Goal: Task Accomplishment & Management: Complete application form

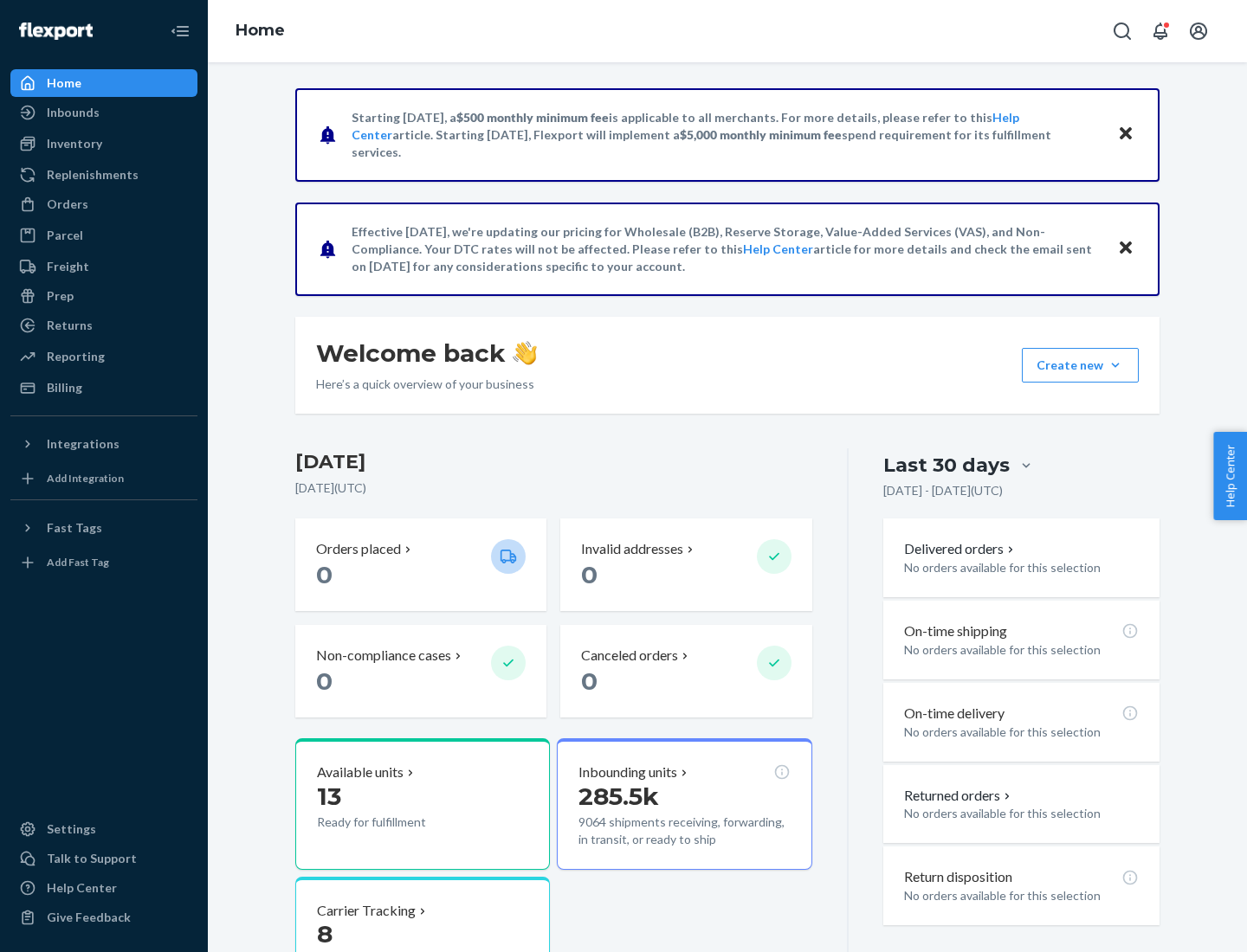
click at [1115, 366] on button "Create new Create new inbound Create new order Create new product" at bounding box center [1080, 365] width 117 height 35
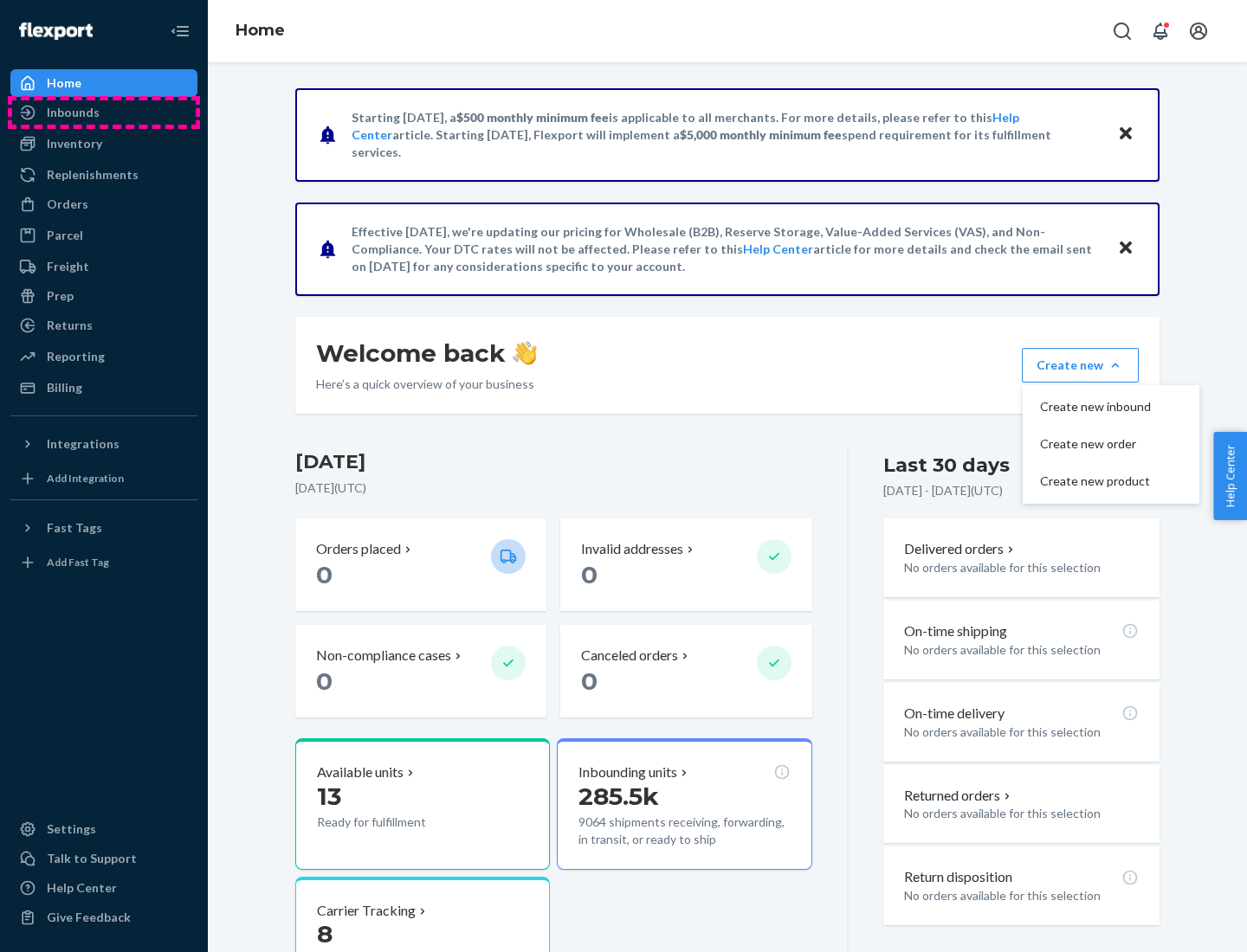
click at [104, 112] on div "Inbounds" at bounding box center [104, 112] width 183 height 25
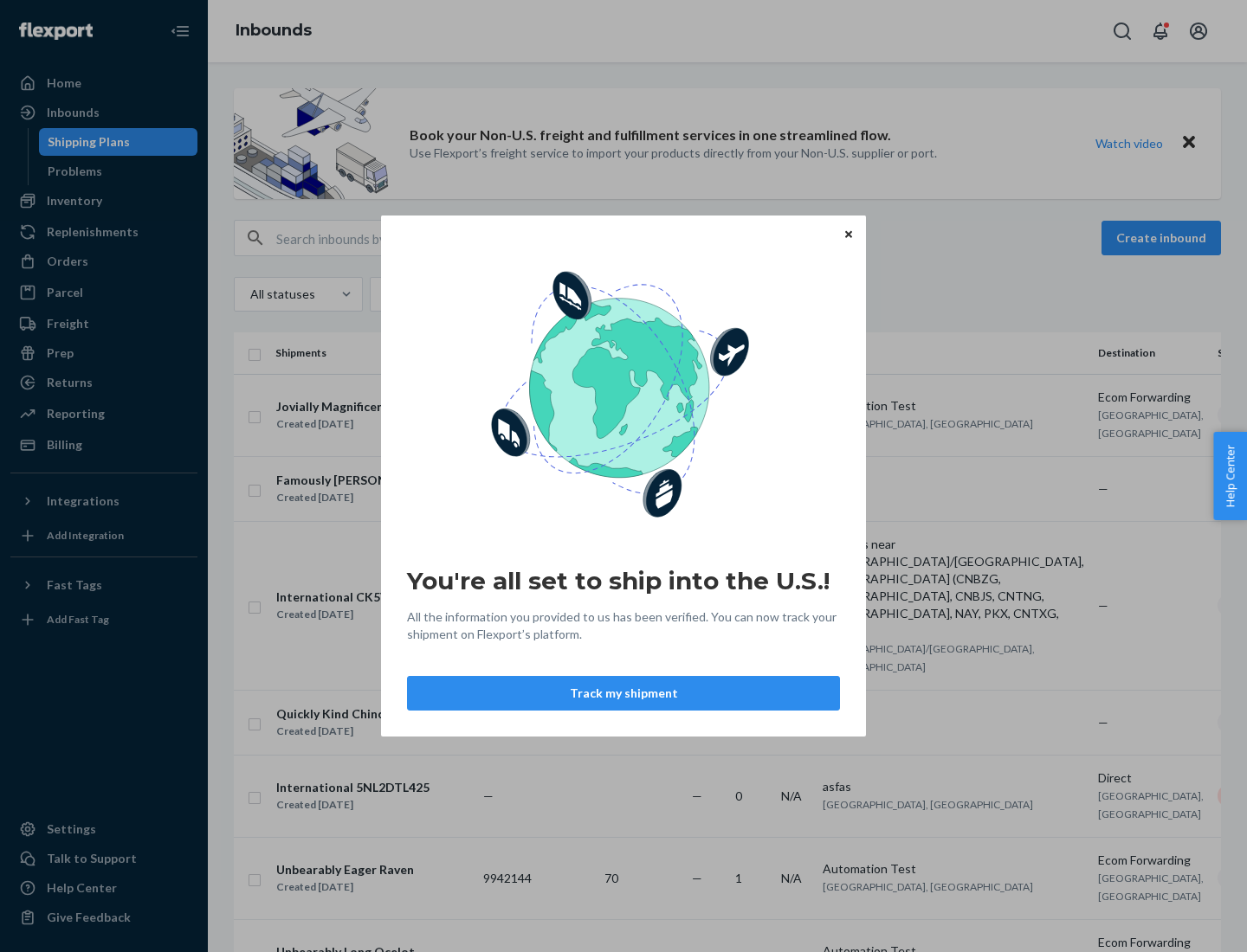
click at [104, 201] on div "You're all set to ship into the U.S.! All the information you provided to us ha…" at bounding box center [624, 476] width 1247 height 952
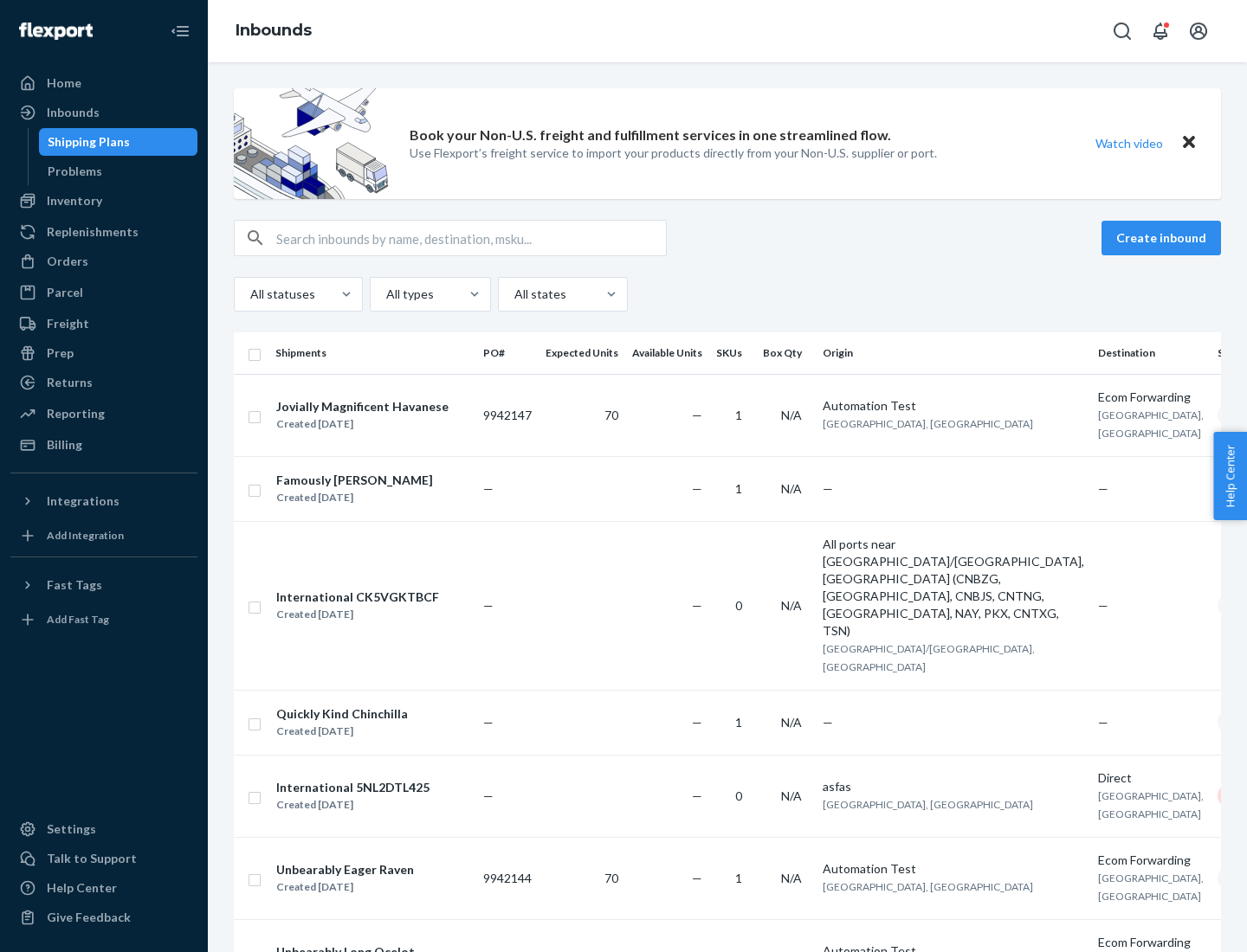
click at [727, 31] on div "Inbounds" at bounding box center [727, 31] width 1039 height 62
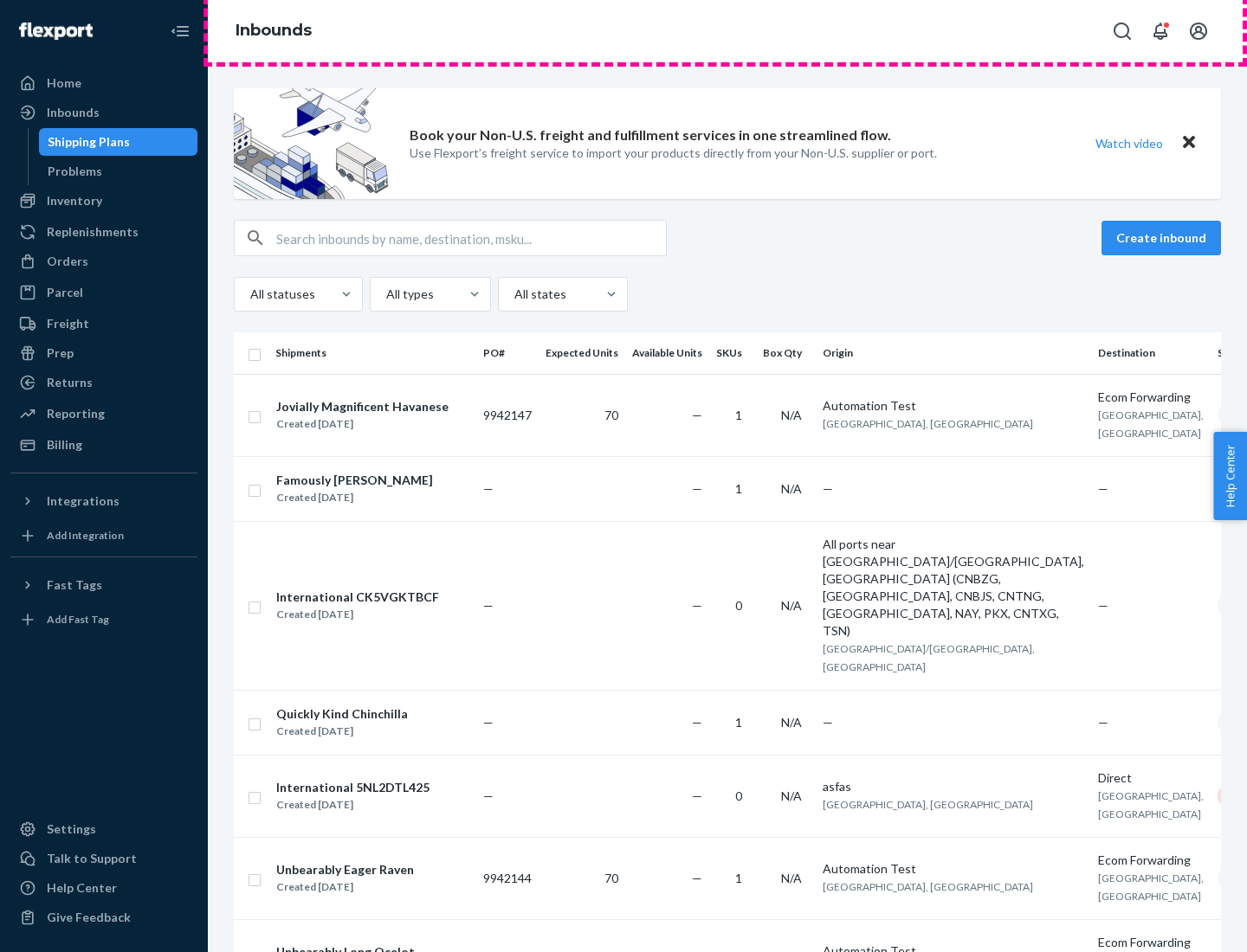
click at [727, 31] on div "Inbounds" at bounding box center [727, 31] width 1039 height 62
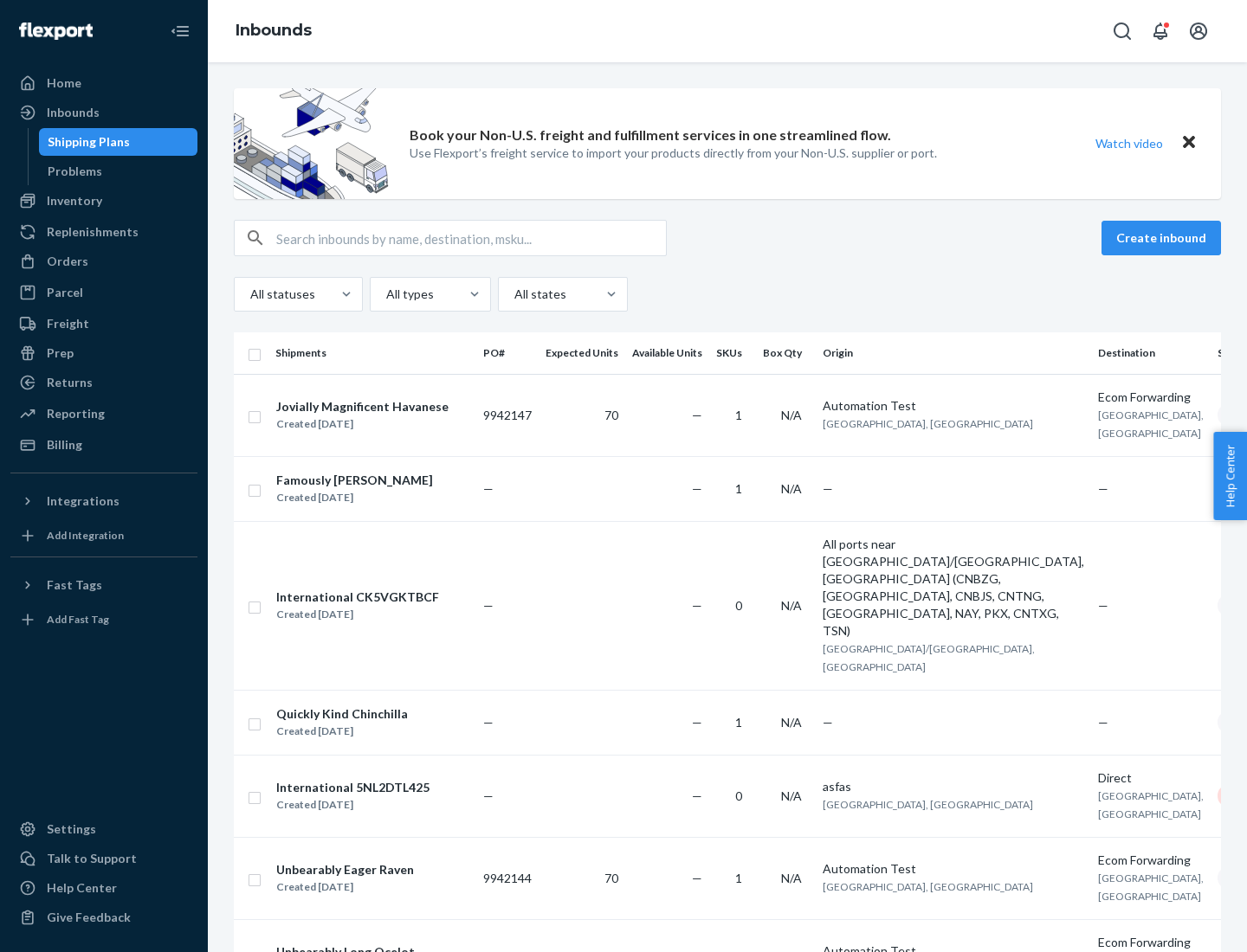
click at [727, 295] on div "All statuses All types All states" at bounding box center [726, 294] width 987 height 35
click at [86, 142] on div "Shipping Plans" at bounding box center [88, 142] width 82 height 17
click at [1164, 238] on button "Create inbound" at bounding box center [1161, 238] width 119 height 35
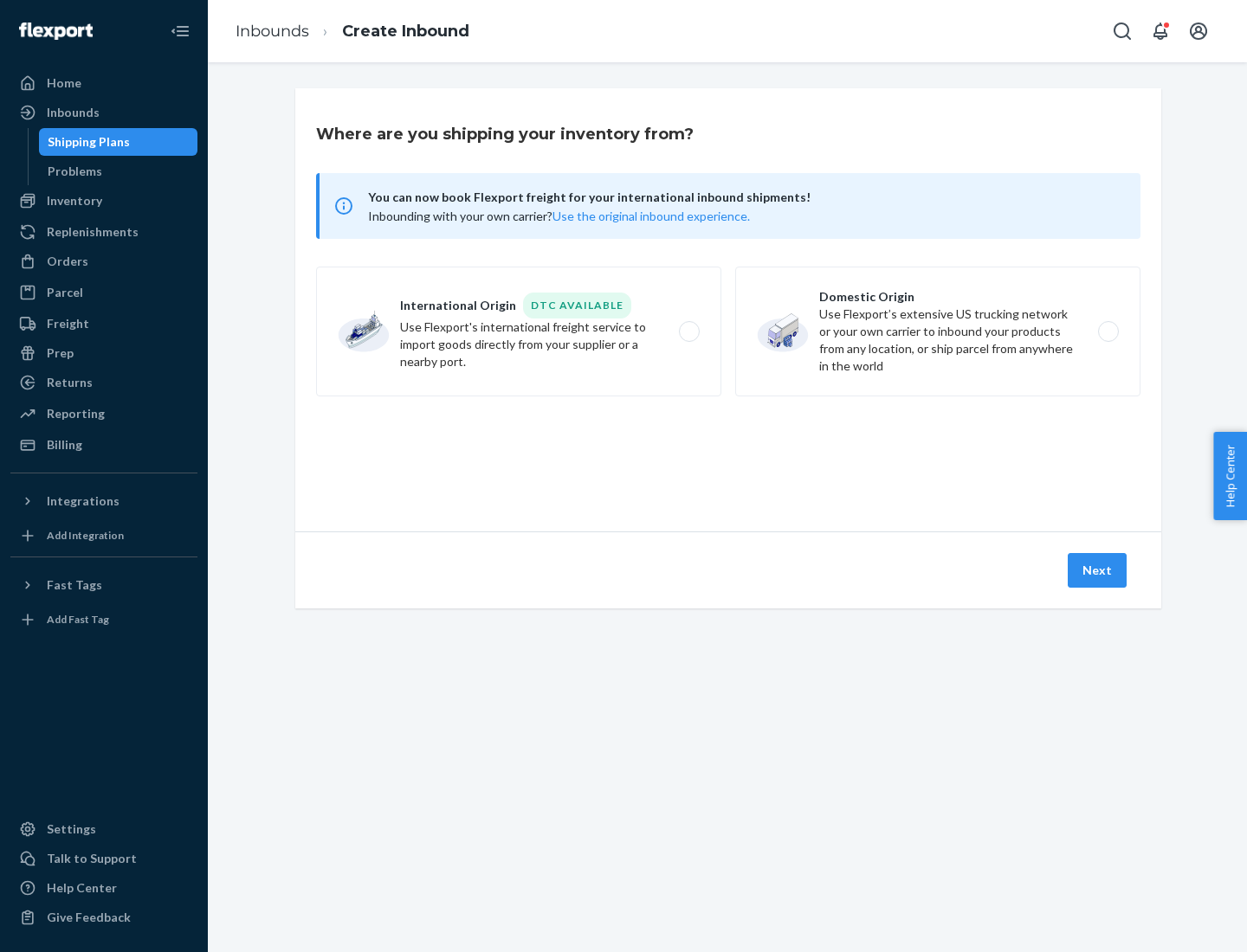
click at [519, 332] on label "International Origin DTC Available Use Flexport's international freight service…" at bounding box center [518, 331] width 405 height 129
click at [689, 332] on input "International Origin DTC Available Use Flexport's international freight service…" at bounding box center [694, 332] width 11 height 11
radio input "true"
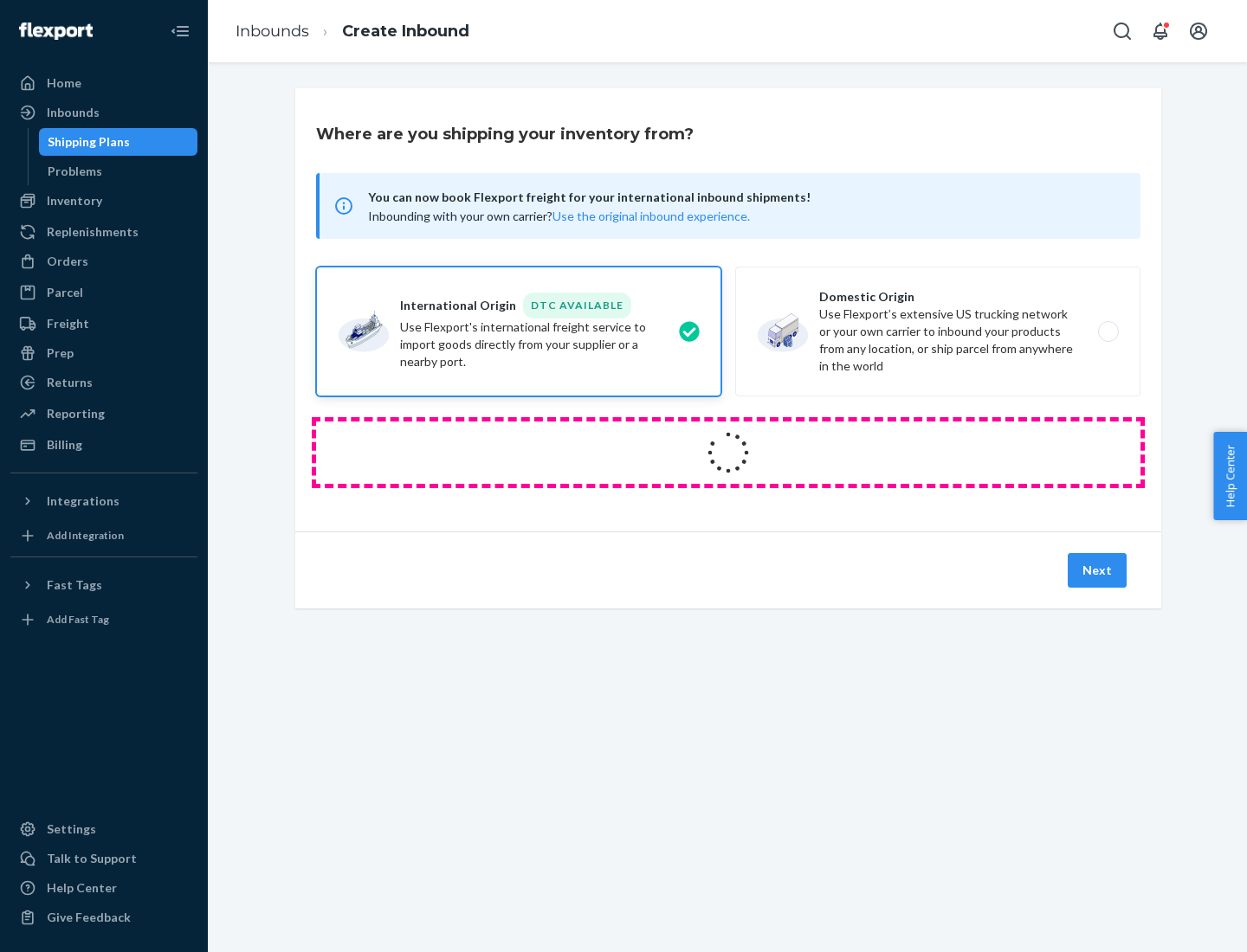
click at [728, 452] on icon at bounding box center [728, 452] width 66 height 66
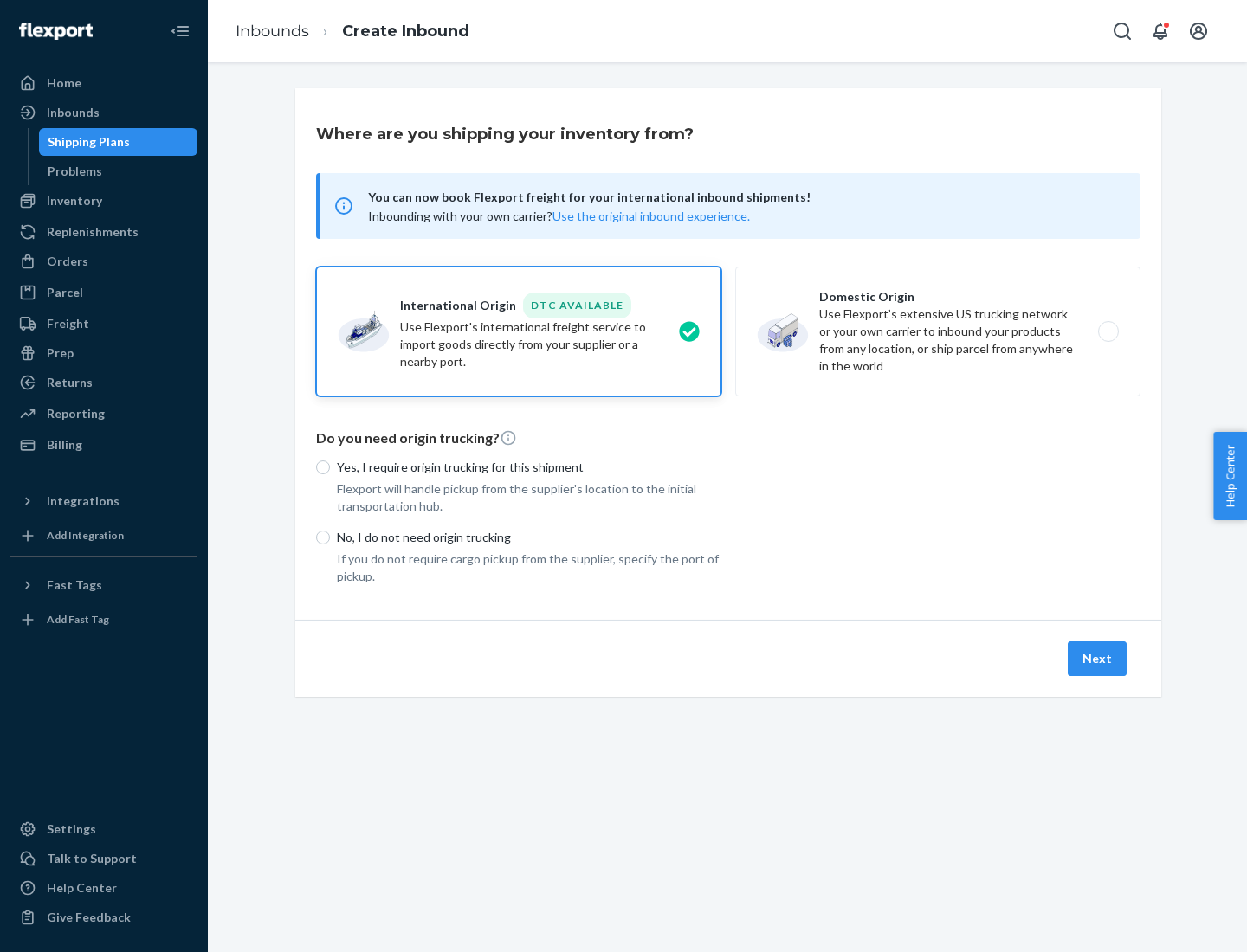
click at [529, 467] on p "Yes, I require origin trucking for this shipment" at bounding box center [528, 468] width 384 height 17
click at [330, 467] on input "Yes, I require origin trucking for this shipment" at bounding box center [322, 468] width 14 height 14
radio input "true"
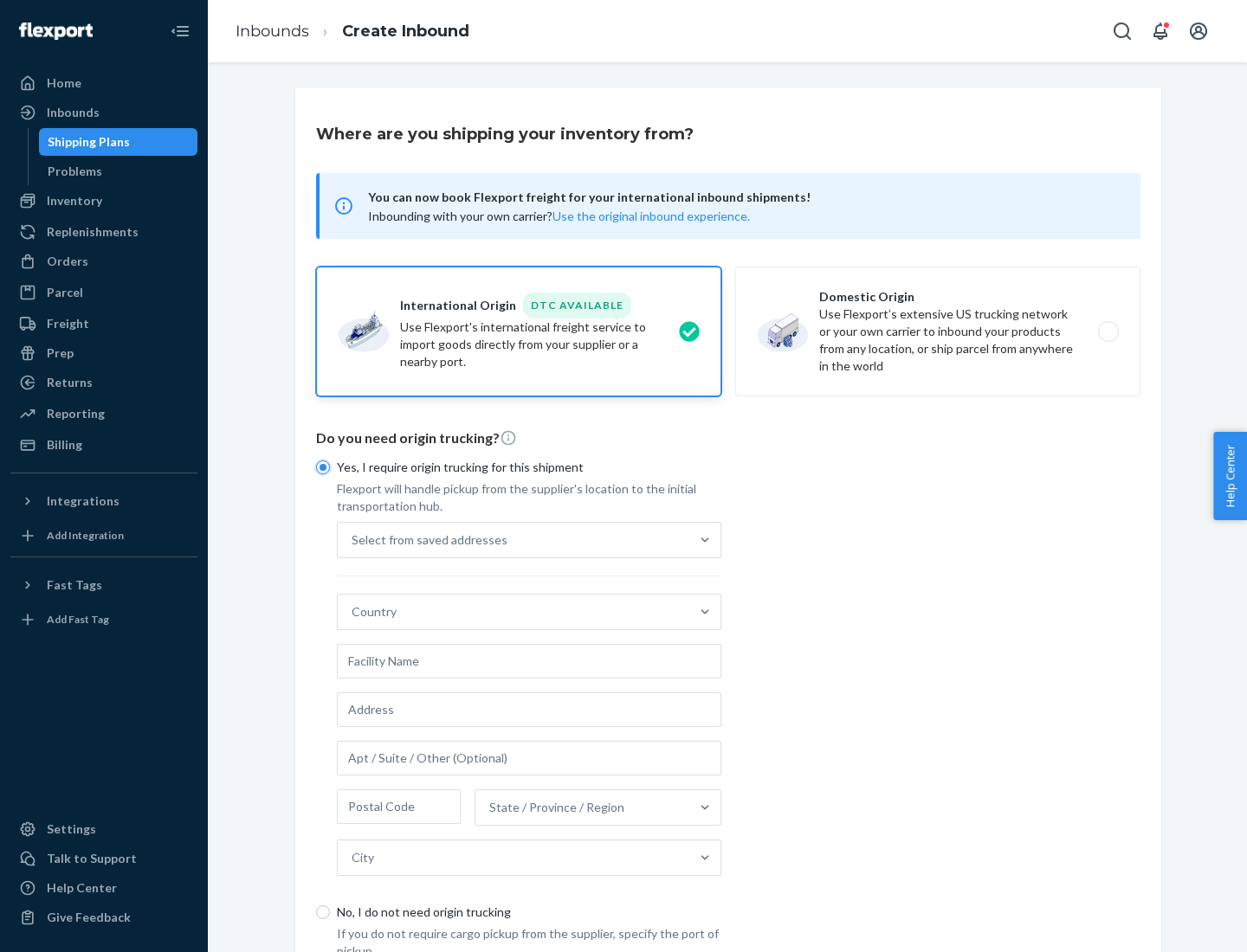
scroll to position [33, 0]
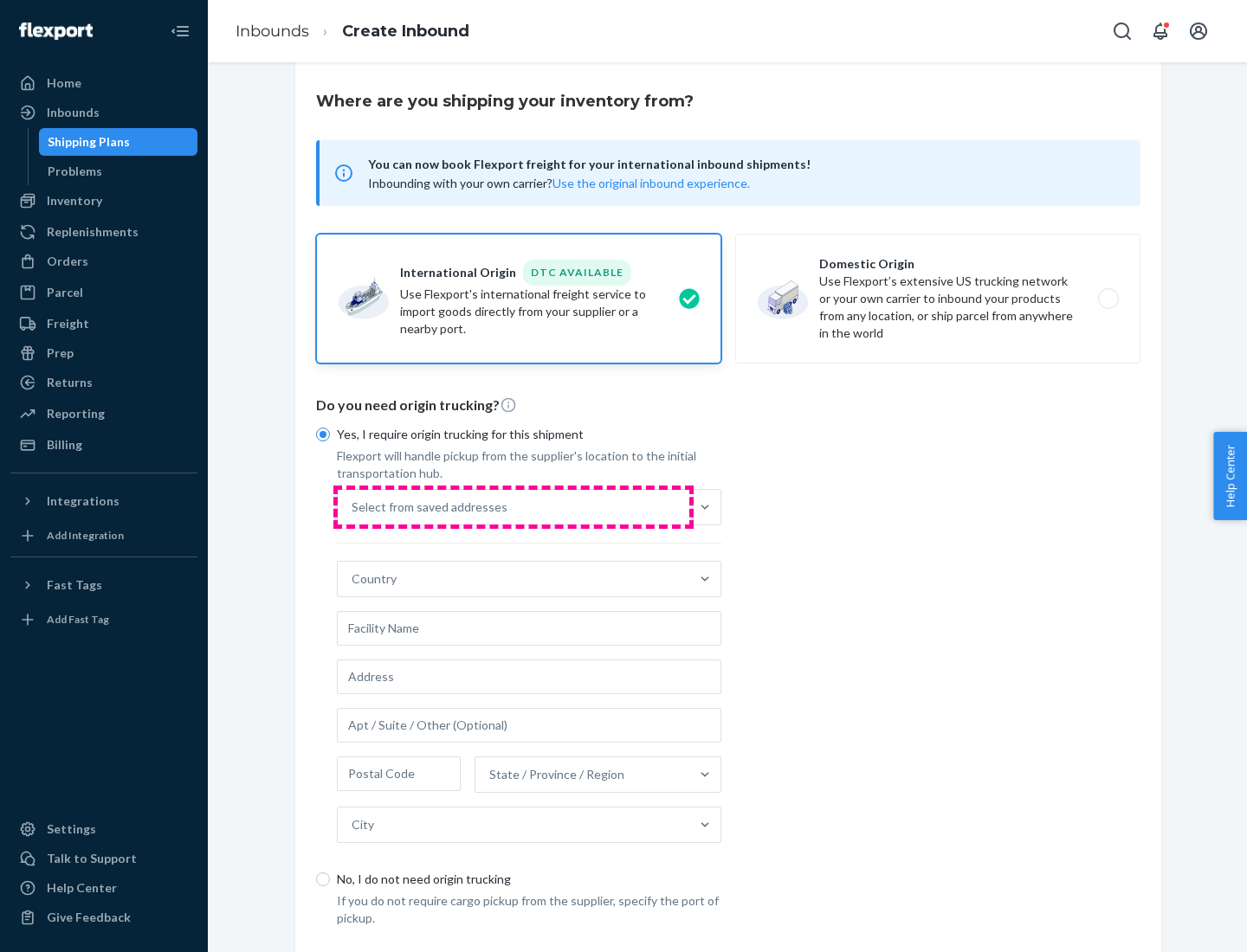
click at [513, 506] on div "Select from saved addresses" at bounding box center [513, 507] width 351 height 35
click at [353, 506] on input "Select from saved addresses" at bounding box center [352, 507] width 2 height 17
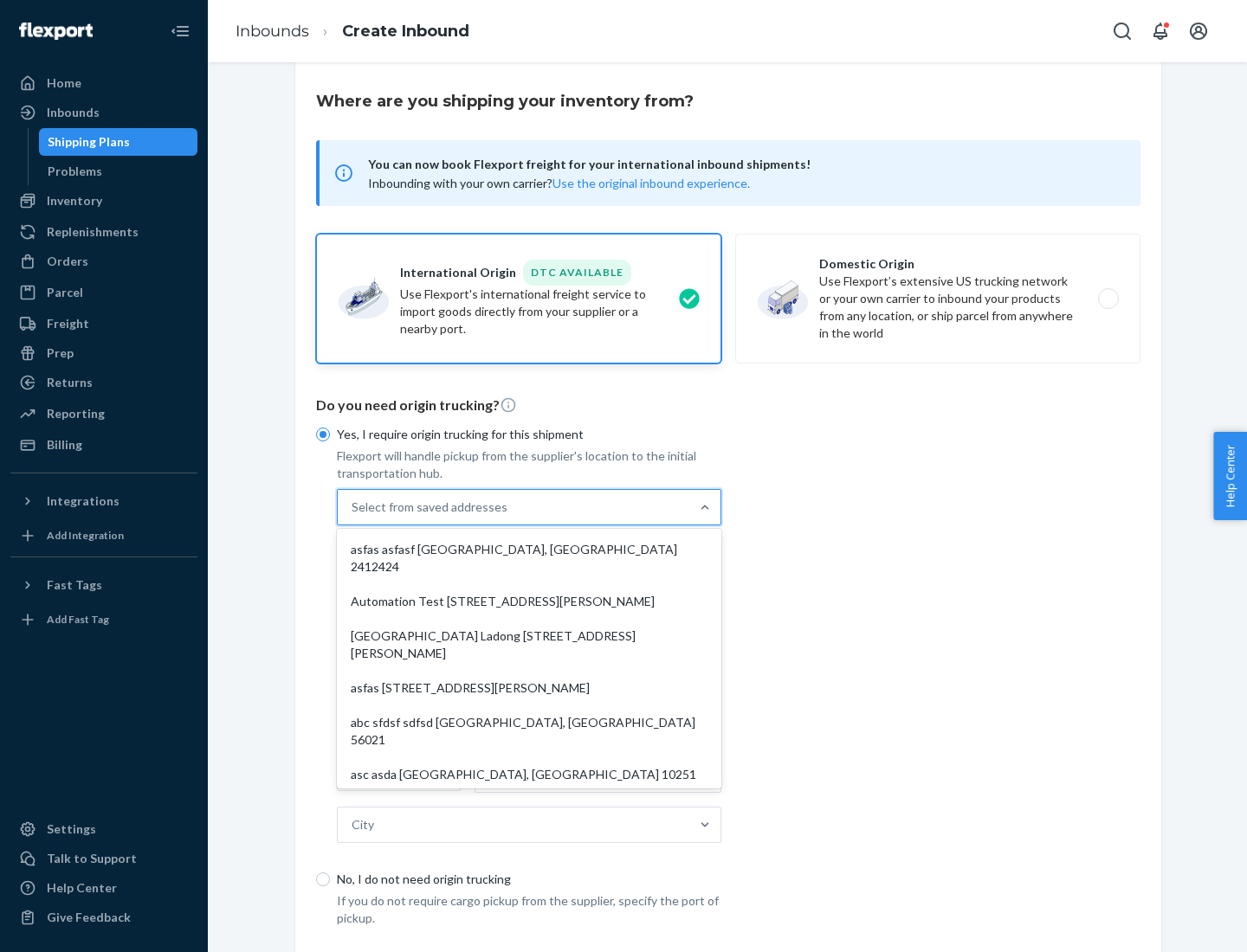
scroll to position [76, 0]
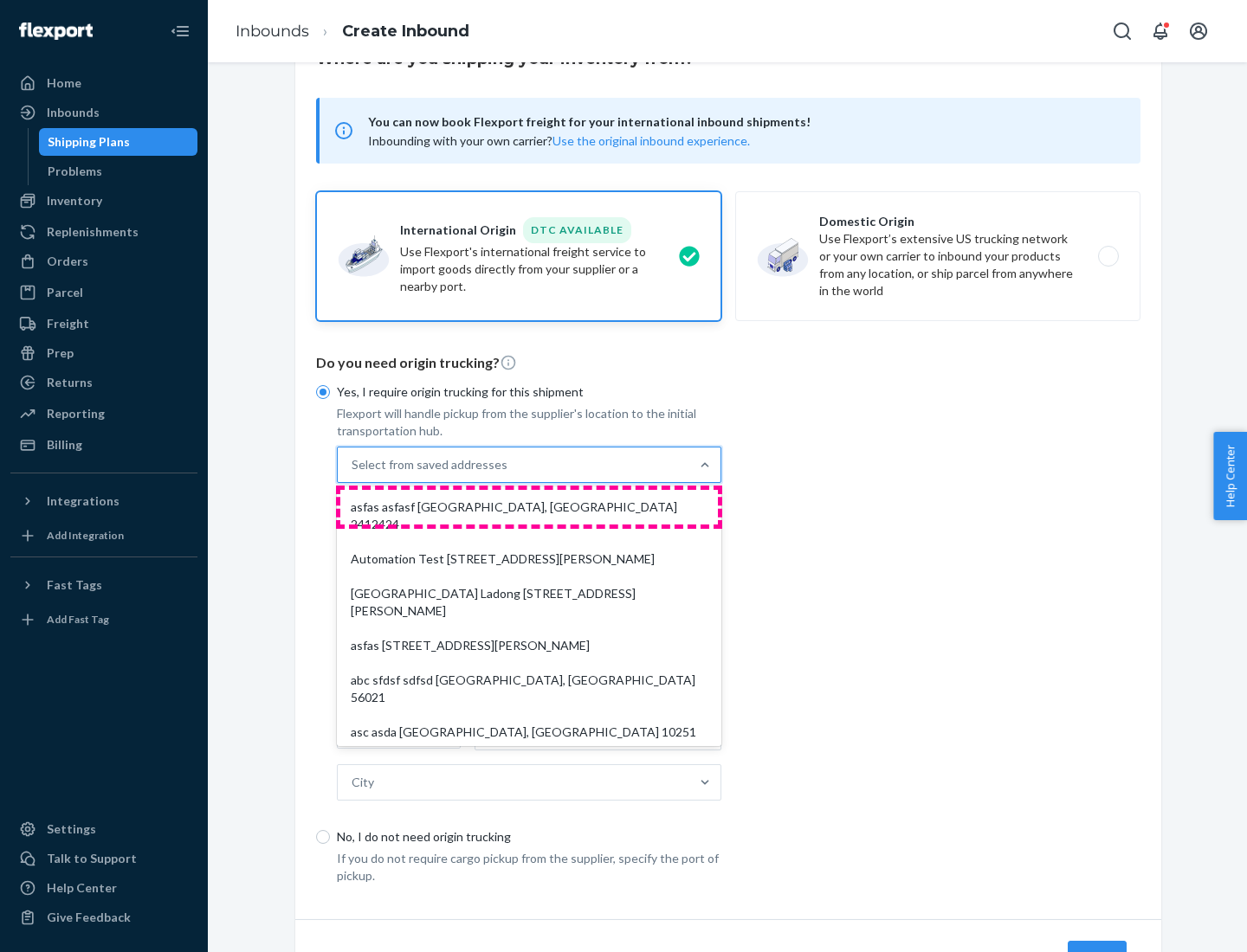
click at [529, 506] on div "asfas asfasf [GEOGRAPHIC_DATA], [GEOGRAPHIC_DATA] 2412424" at bounding box center [529, 516] width 378 height 52
click at [353, 473] on input "option asfas asfasf [GEOGRAPHIC_DATA], [GEOGRAPHIC_DATA] 2412424 focused, 1 of …" at bounding box center [352, 465] width 2 height 17
type input "asfas"
type input "asfasf"
type input "2412424"
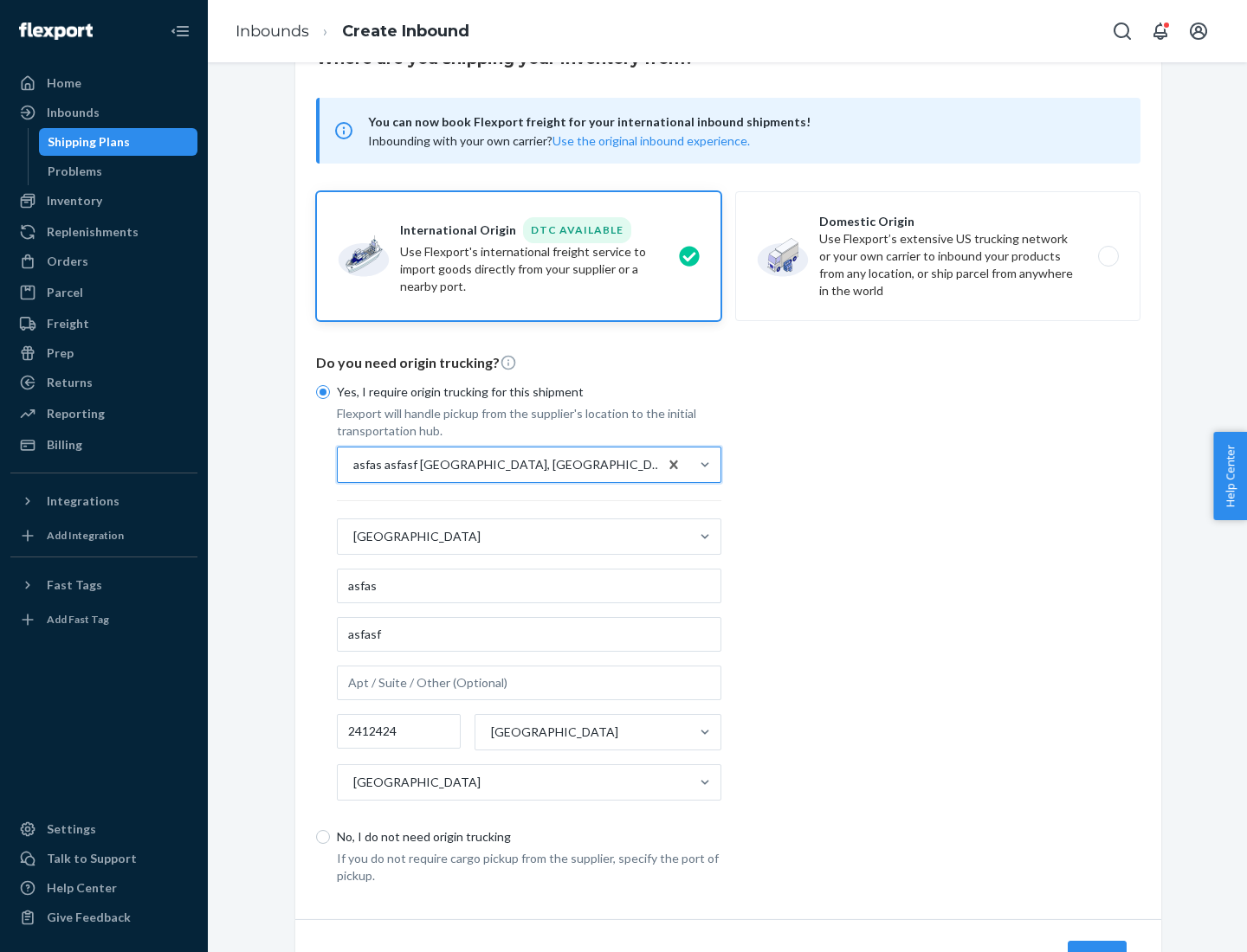
scroll to position [161, 0]
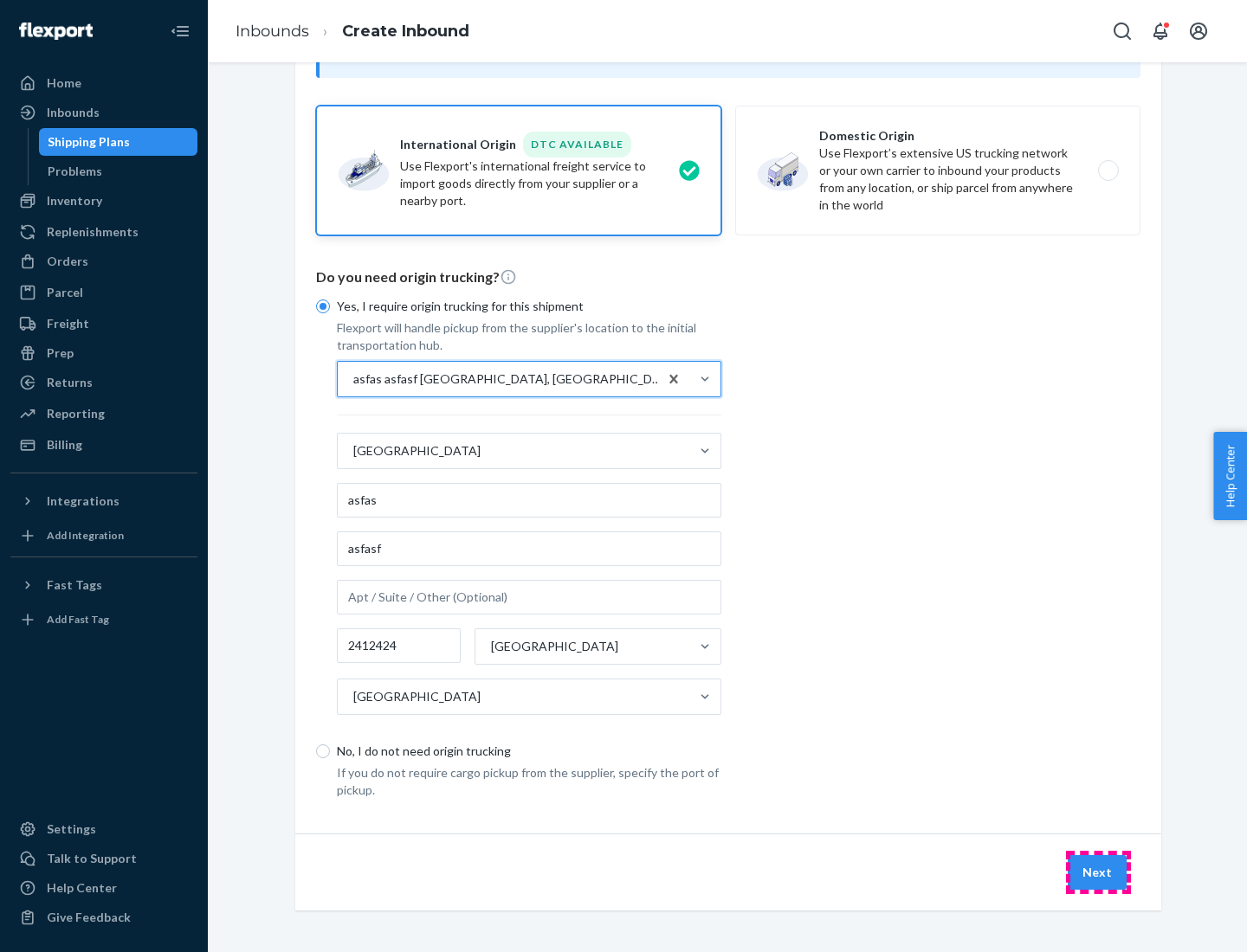
click at [1098, 872] on button "Next" at bounding box center [1097, 872] width 59 height 35
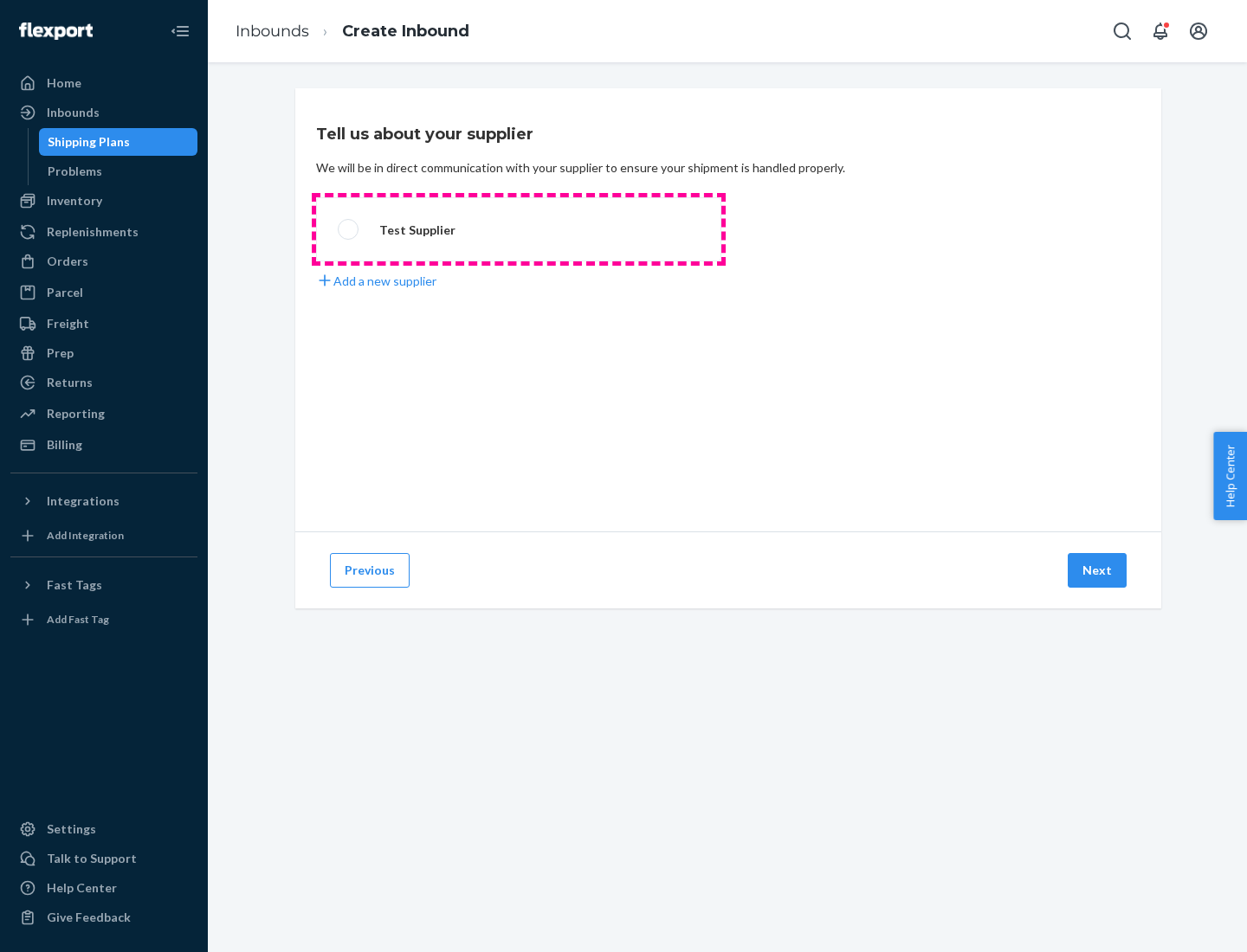
click at [519, 230] on label "Test Supplier" at bounding box center [518, 230] width 405 height 64
click at [349, 230] on input "Test Supplier" at bounding box center [343, 230] width 11 height 11
radio input "true"
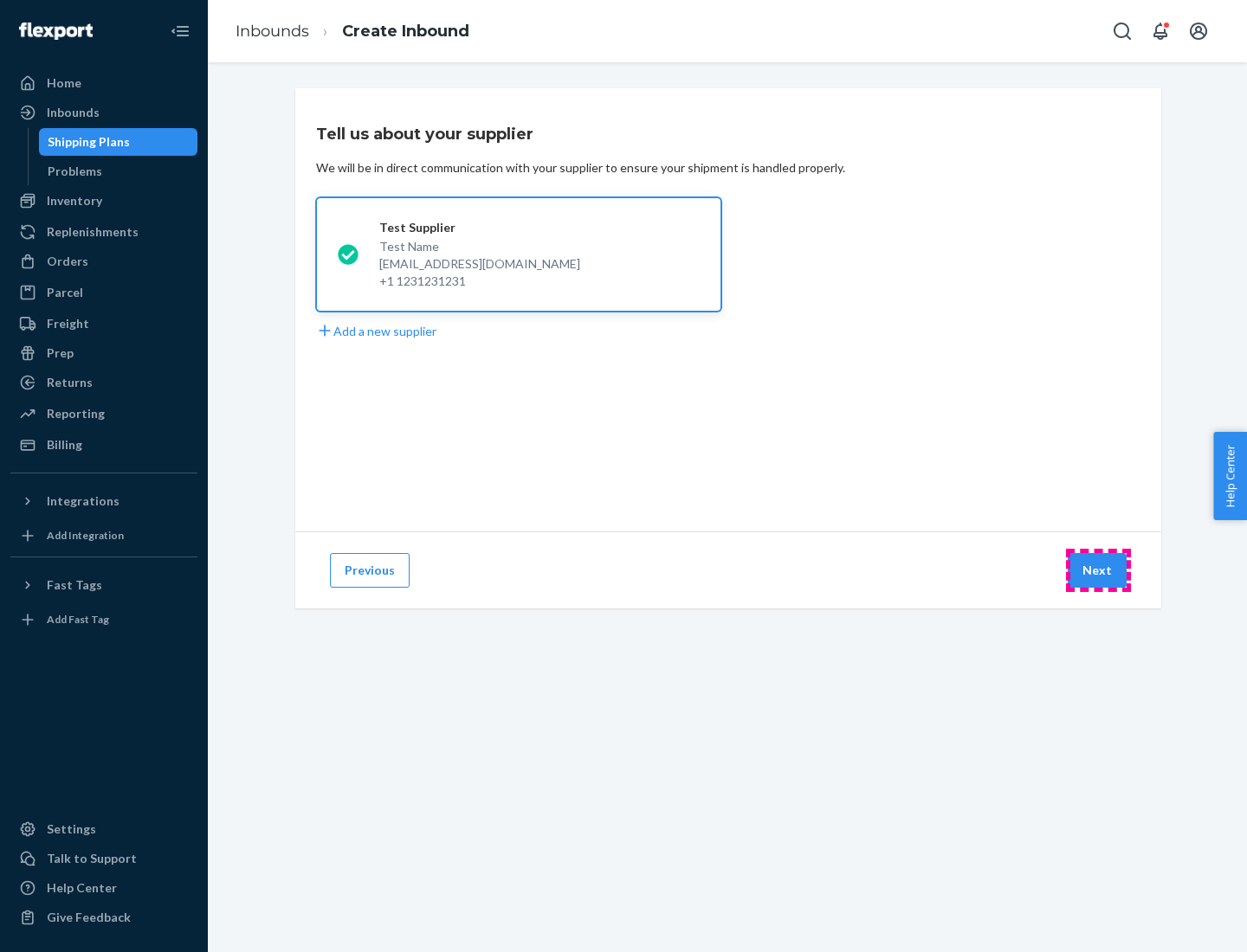
click at [1098, 570] on button "Next" at bounding box center [1097, 570] width 59 height 35
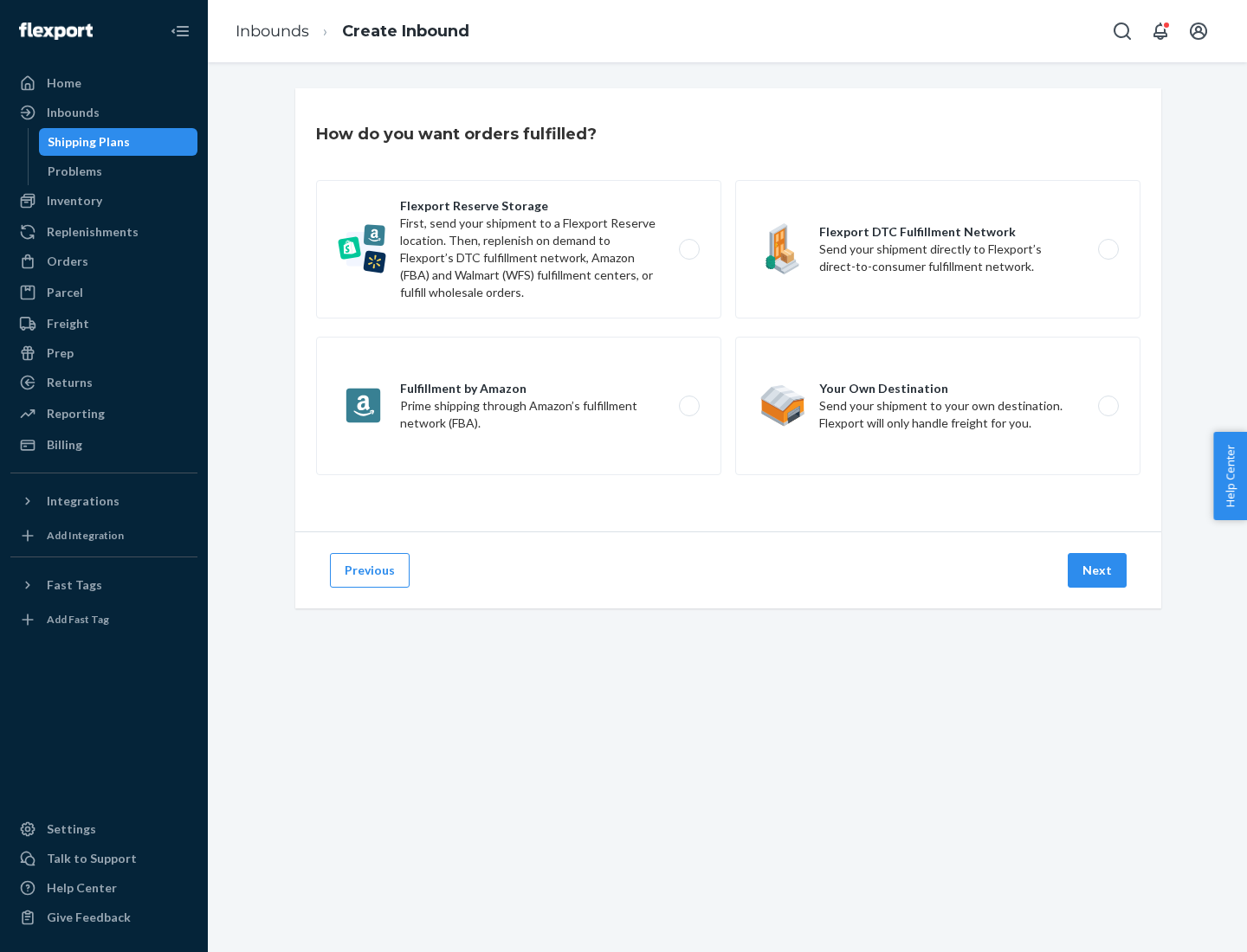
click at [519, 406] on label "Fulfillment by Amazon Prime shipping through Amazon’s fulfillment network (FBA)." at bounding box center [518, 405] width 405 height 139
click at [689, 406] on input "Fulfillment by Amazon Prime shipping through Amazon’s fulfillment network (FBA)." at bounding box center [694, 406] width 11 height 11
radio input "true"
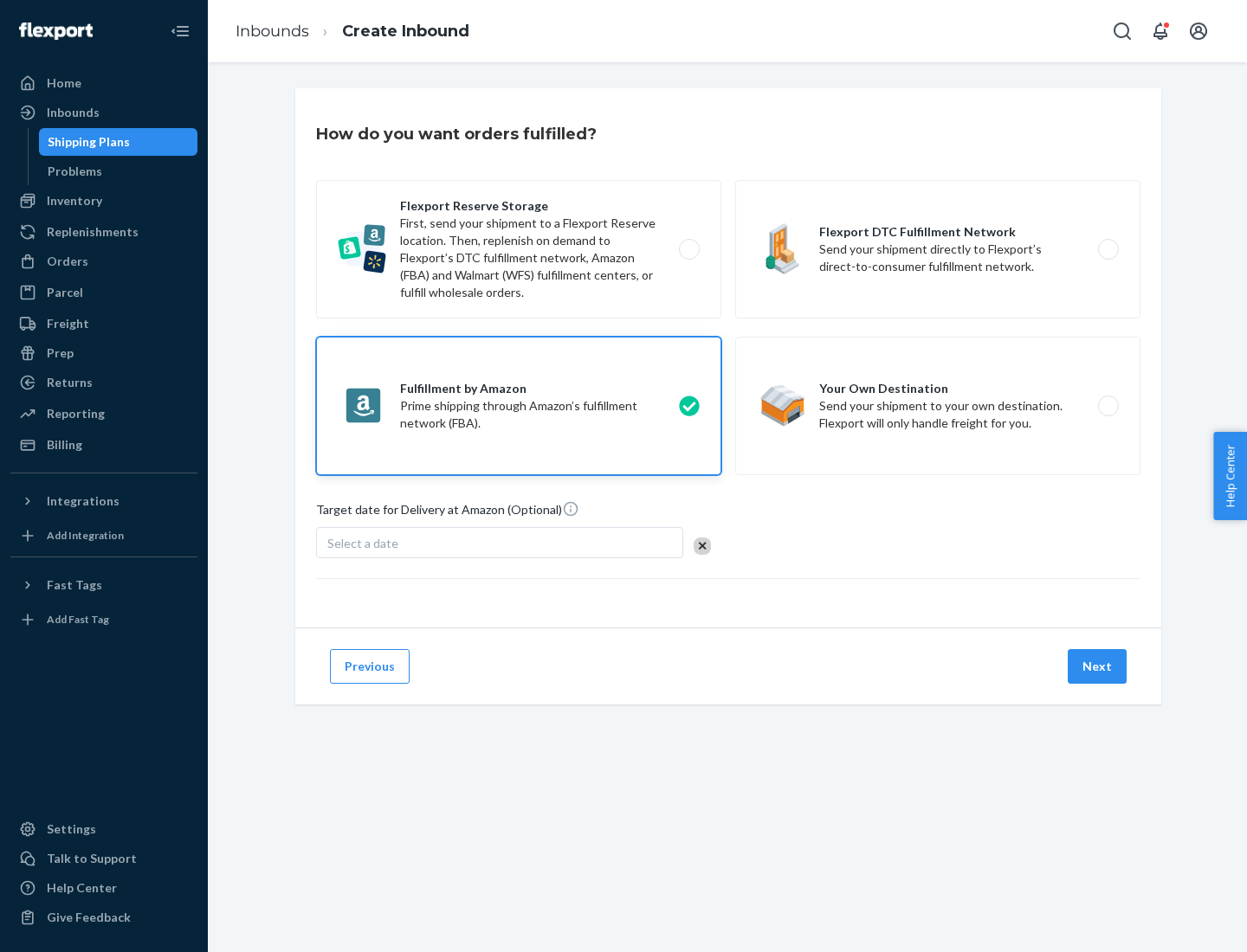
click at [1098, 667] on button "Next" at bounding box center [1097, 666] width 59 height 35
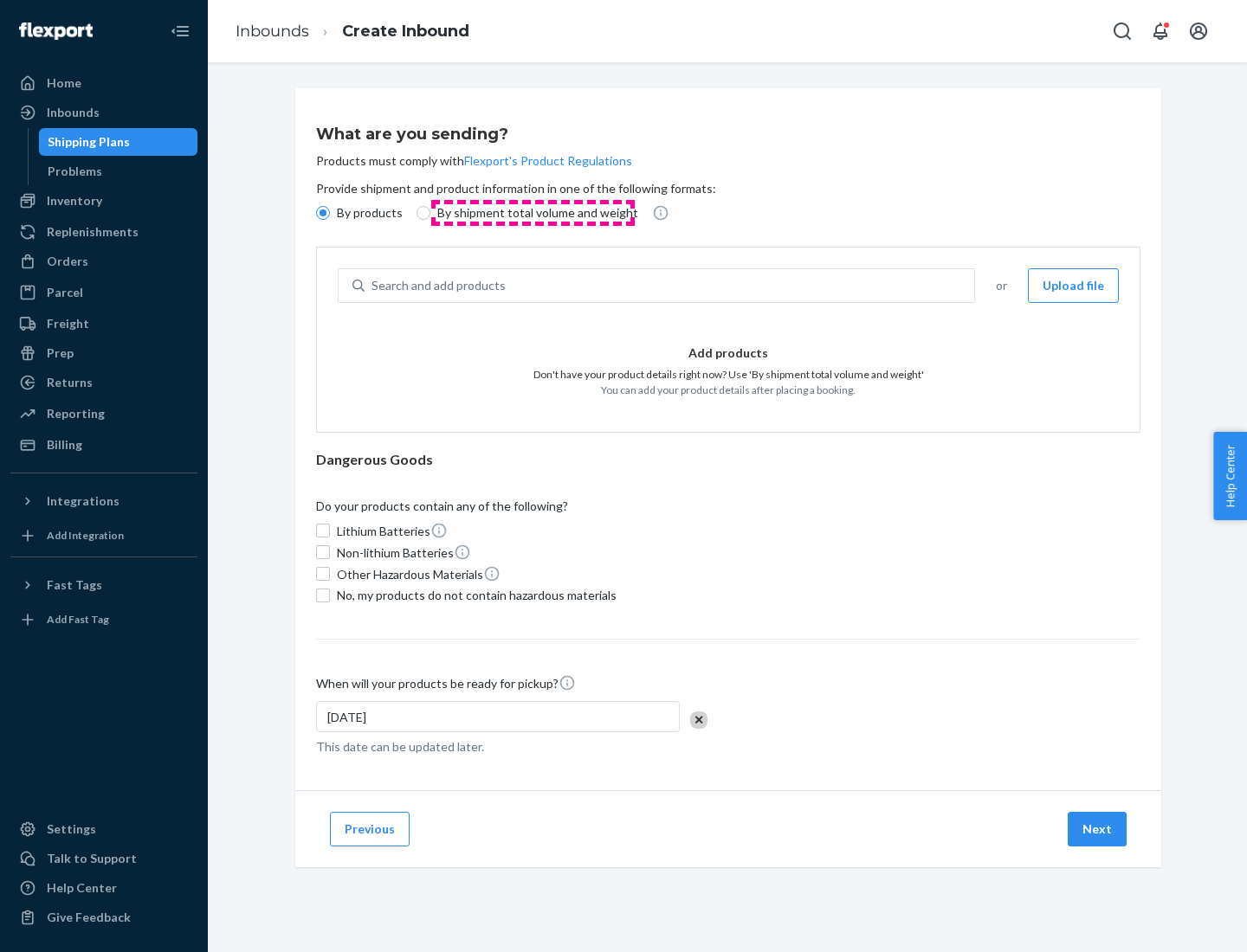
click at [533, 212] on p "By shipment total volume and weight" at bounding box center [538, 212] width 201 height 17
click at [430, 212] on input "By shipment total volume and weight" at bounding box center [423, 212] width 14 height 14
radio input "true"
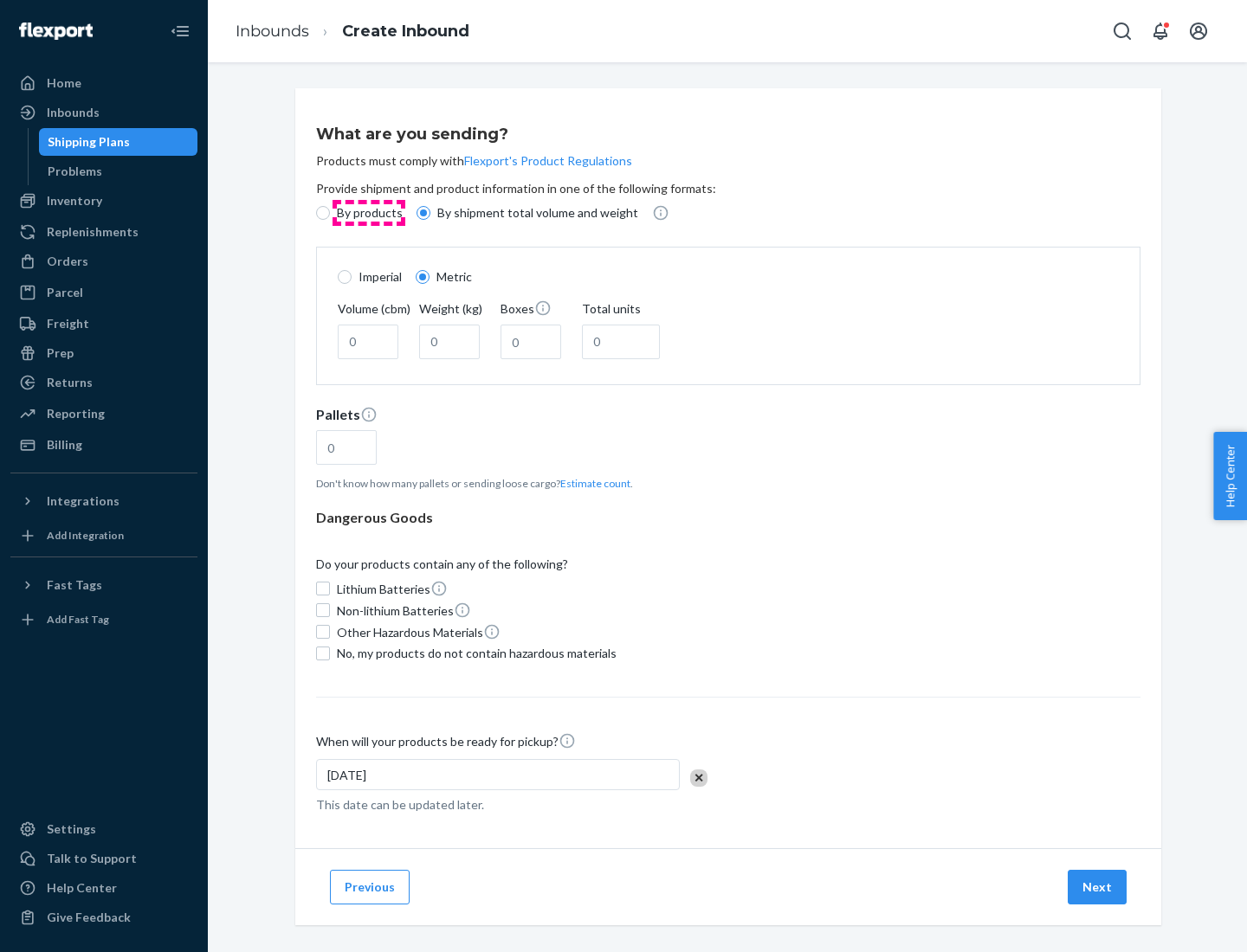
click at [367, 212] on p "By products" at bounding box center [369, 212] width 66 height 17
click at [330, 212] on input "By products" at bounding box center [322, 212] width 14 height 14
radio input "true"
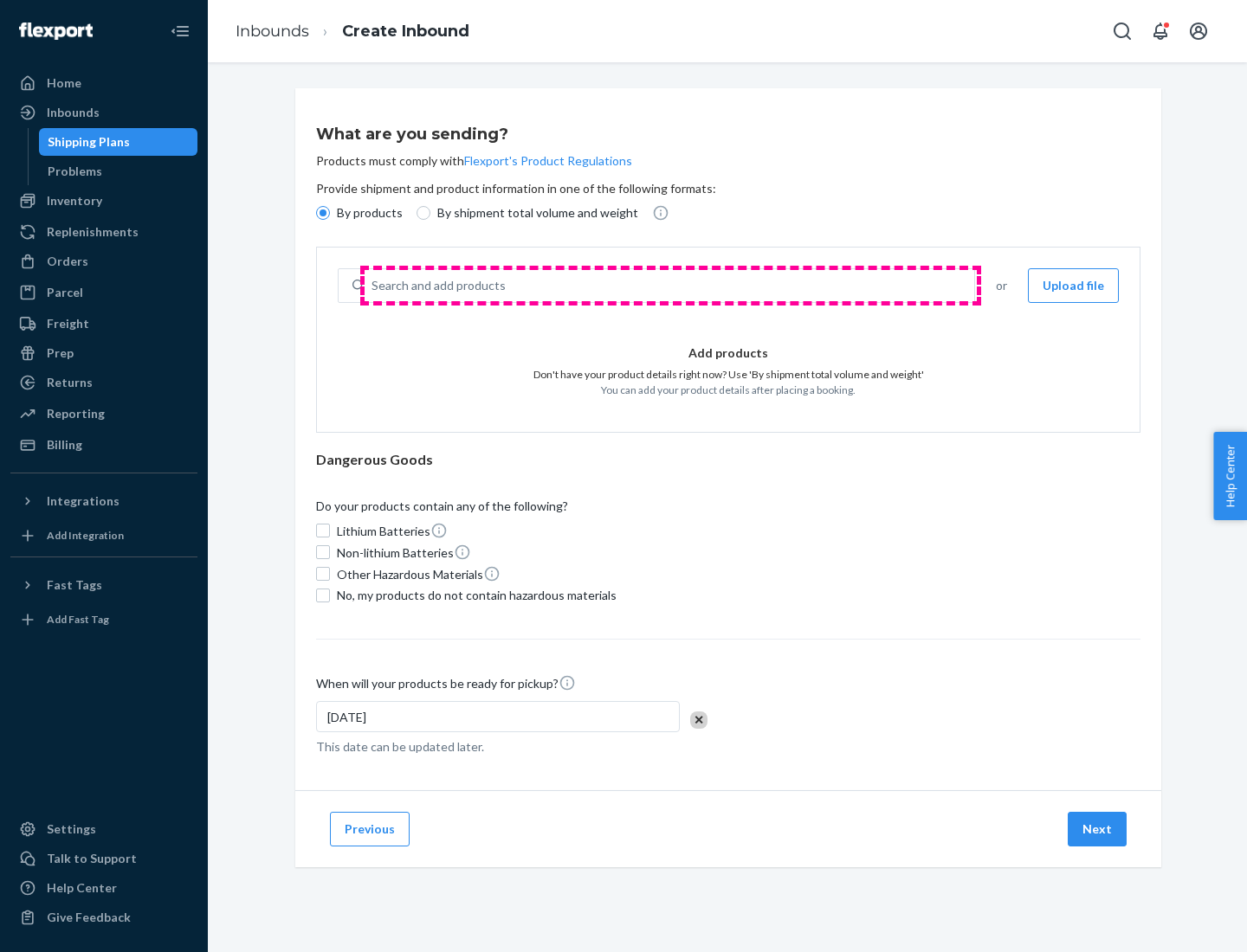
click at [670, 285] on div "Search and add products" at bounding box center [669, 285] width 609 height 31
click at [373, 285] on input "Search and add products" at bounding box center [372, 285] width 2 height 17
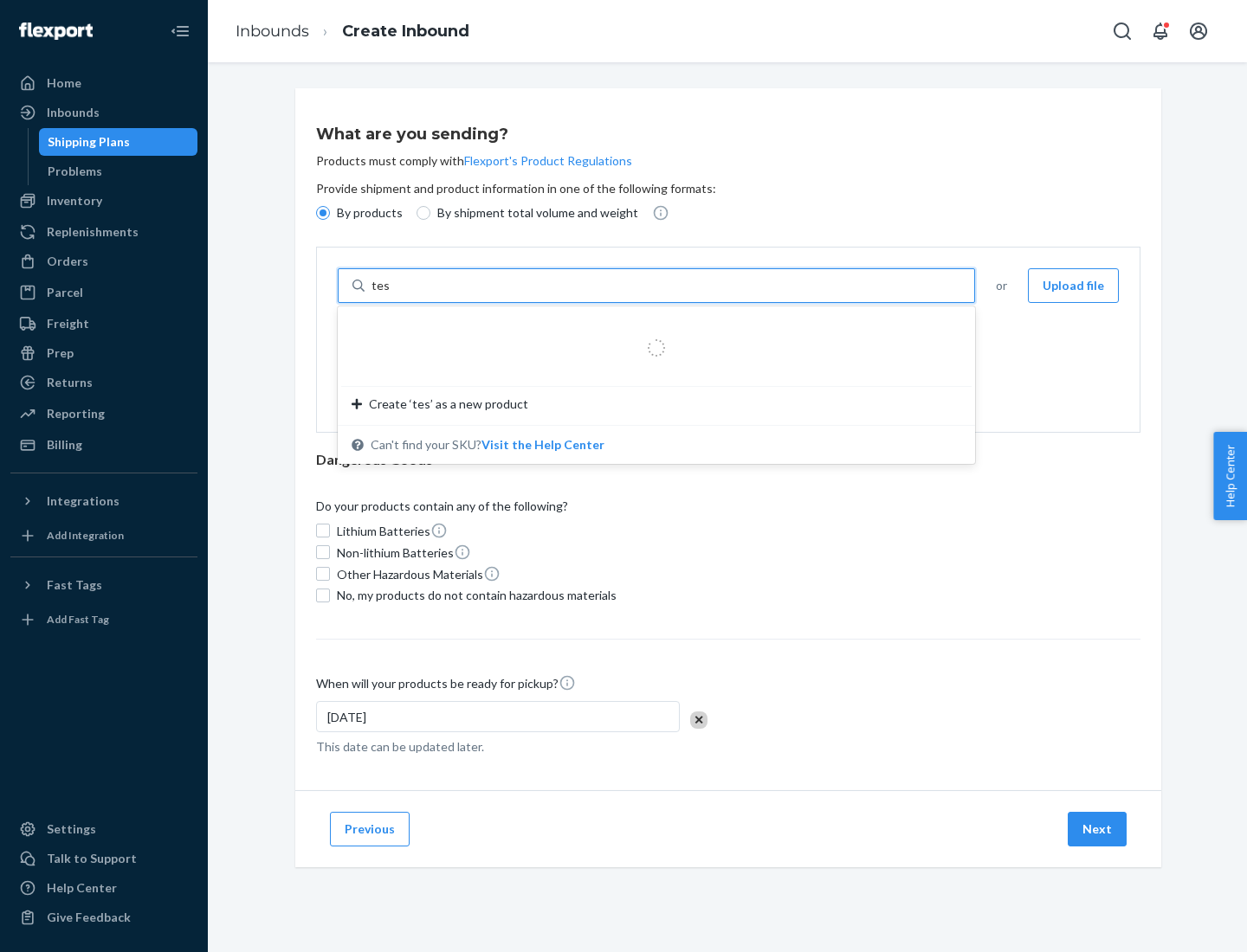
type input "test"
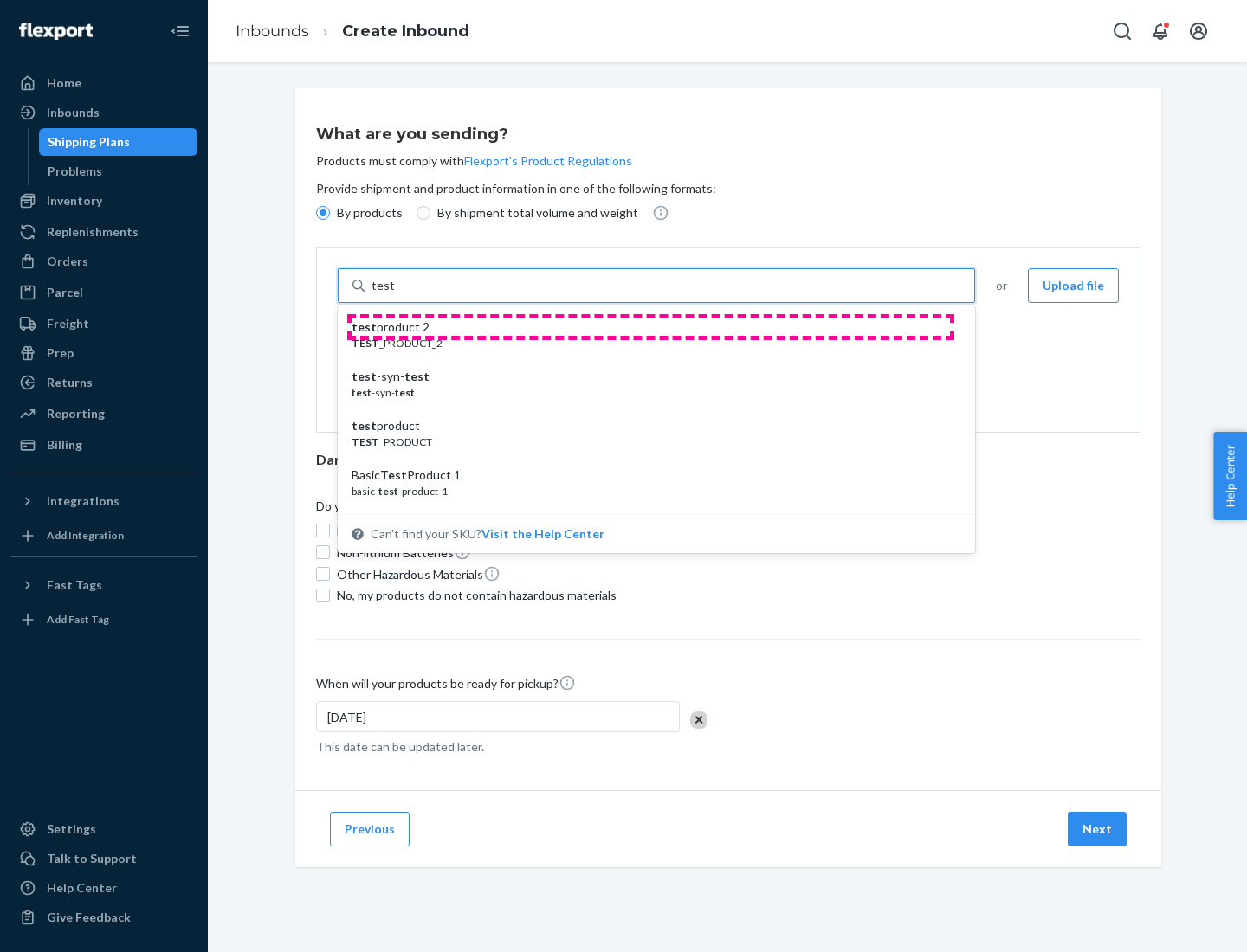
click at [650, 327] on div "test product 2" at bounding box center [649, 327] width 596 height 17
click at [394, 295] on input "test" at bounding box center [383, 285] width 23 height 17
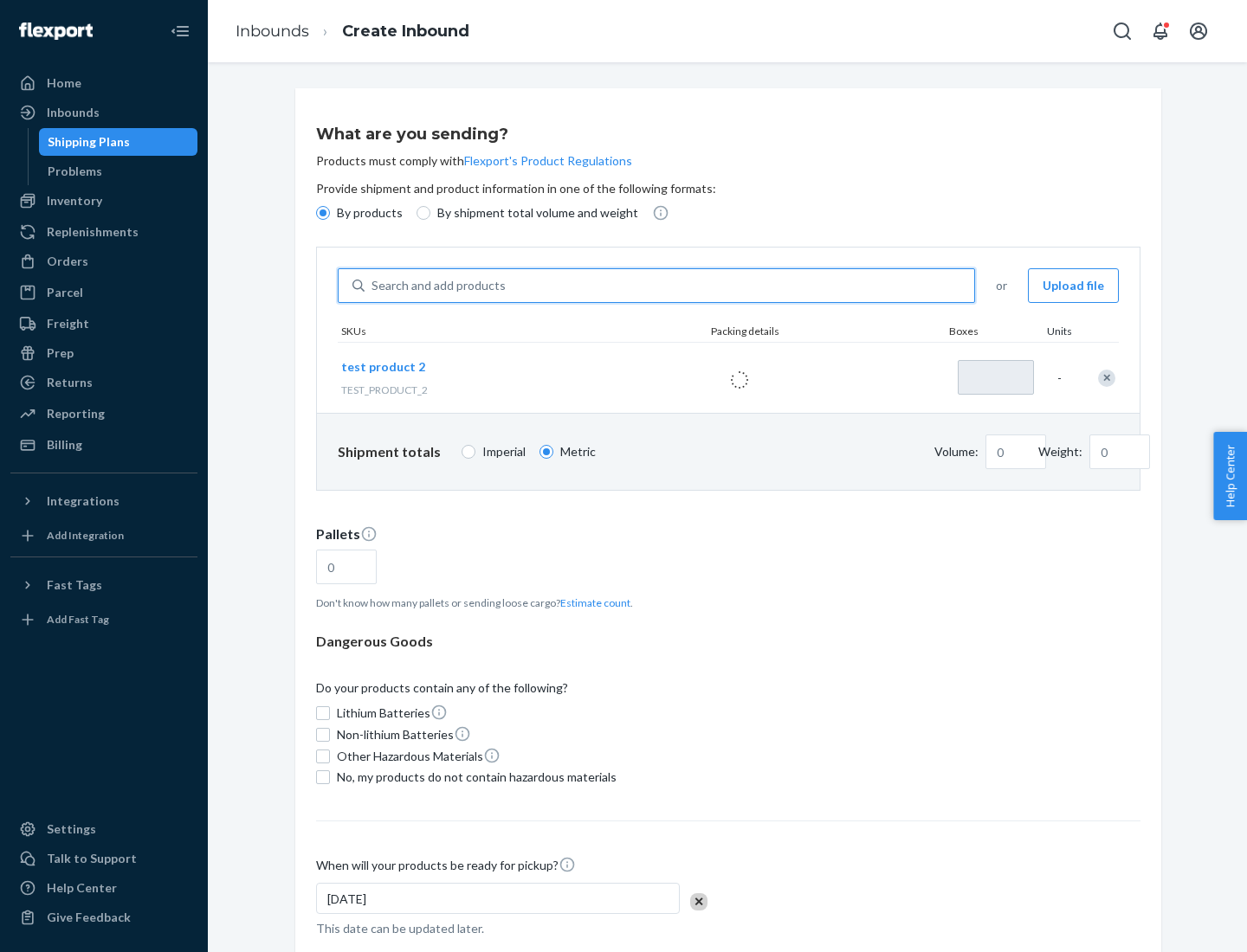
type input "1"
type input "0.02"
type input "22.23"
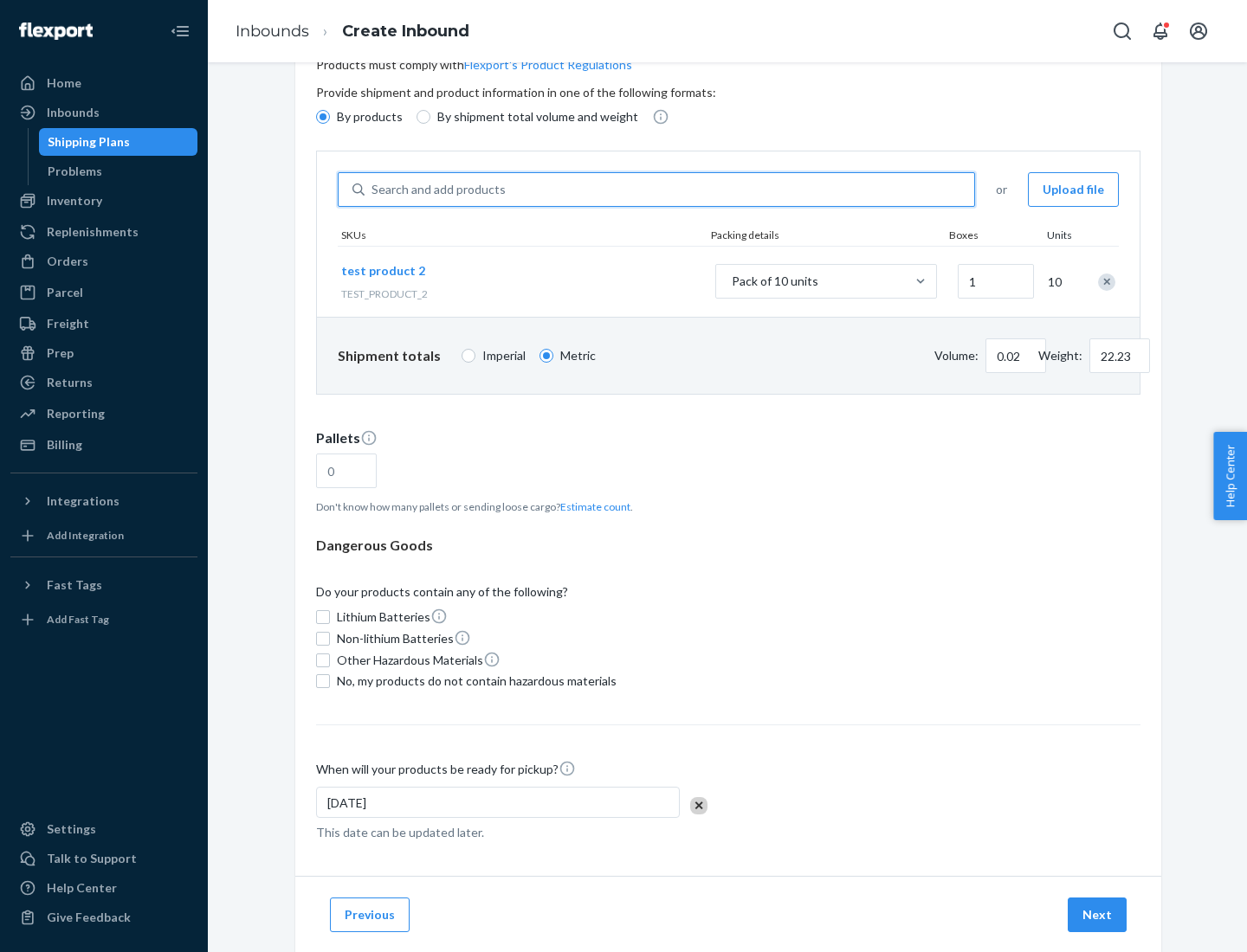
click at [591, 506] on button "Estimate count" at bounding box center [595, 507] width 70 height 15
type input "1"
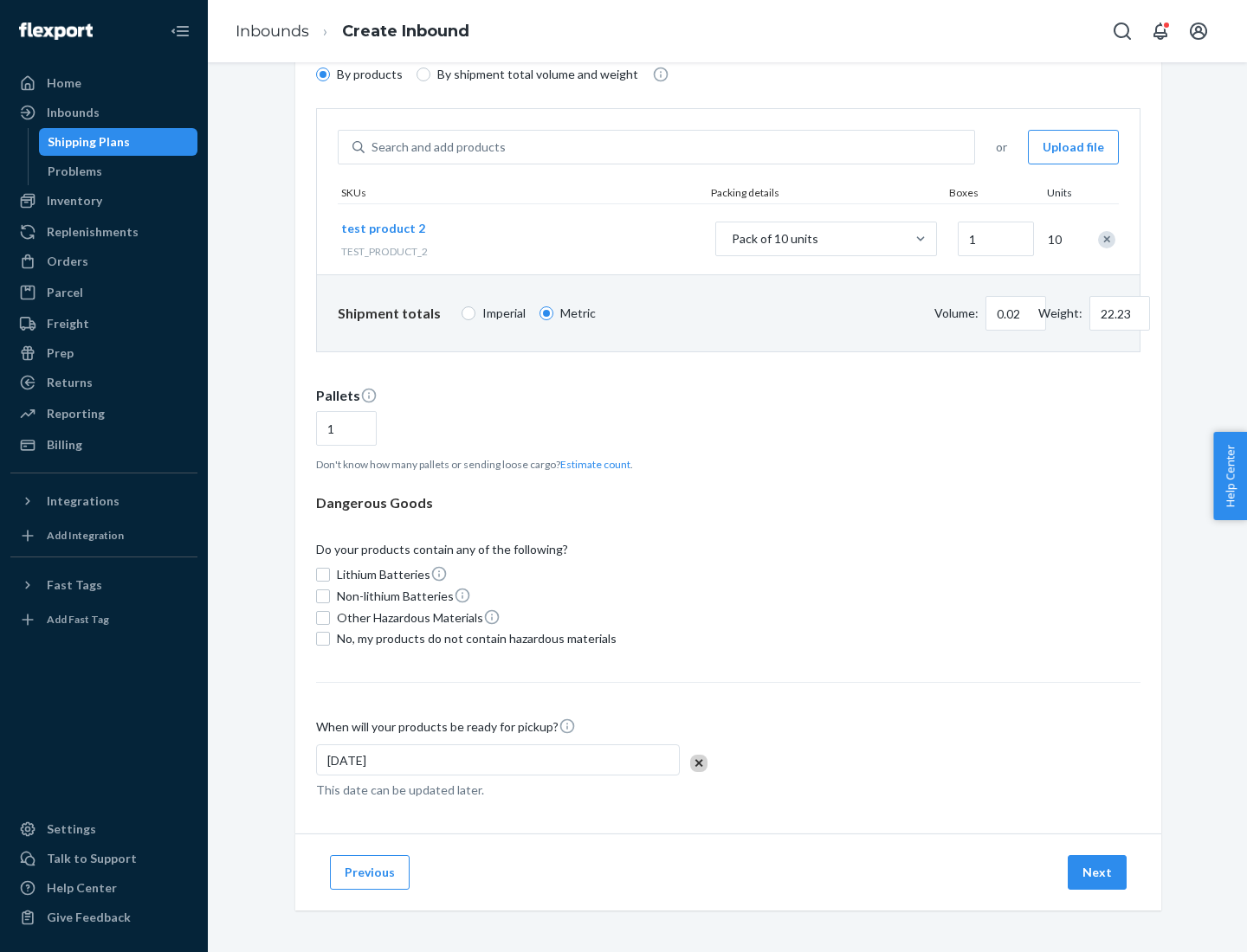
click at [473, 638] on span "No, my products do not contain hazardous materials" at bounding box center [476, 638] width 280 height 17
click at [330, 638] on input "No, my products do not contain hazardous materials" at bounding box center [322, 638] width 14 height 14
checkbox input "true"
click at [1098, 873] on button "Next" at bounding box center [1097, 872] width 59 height 35
